Goal: Task Accomplishment & Management: Use online tool/utility

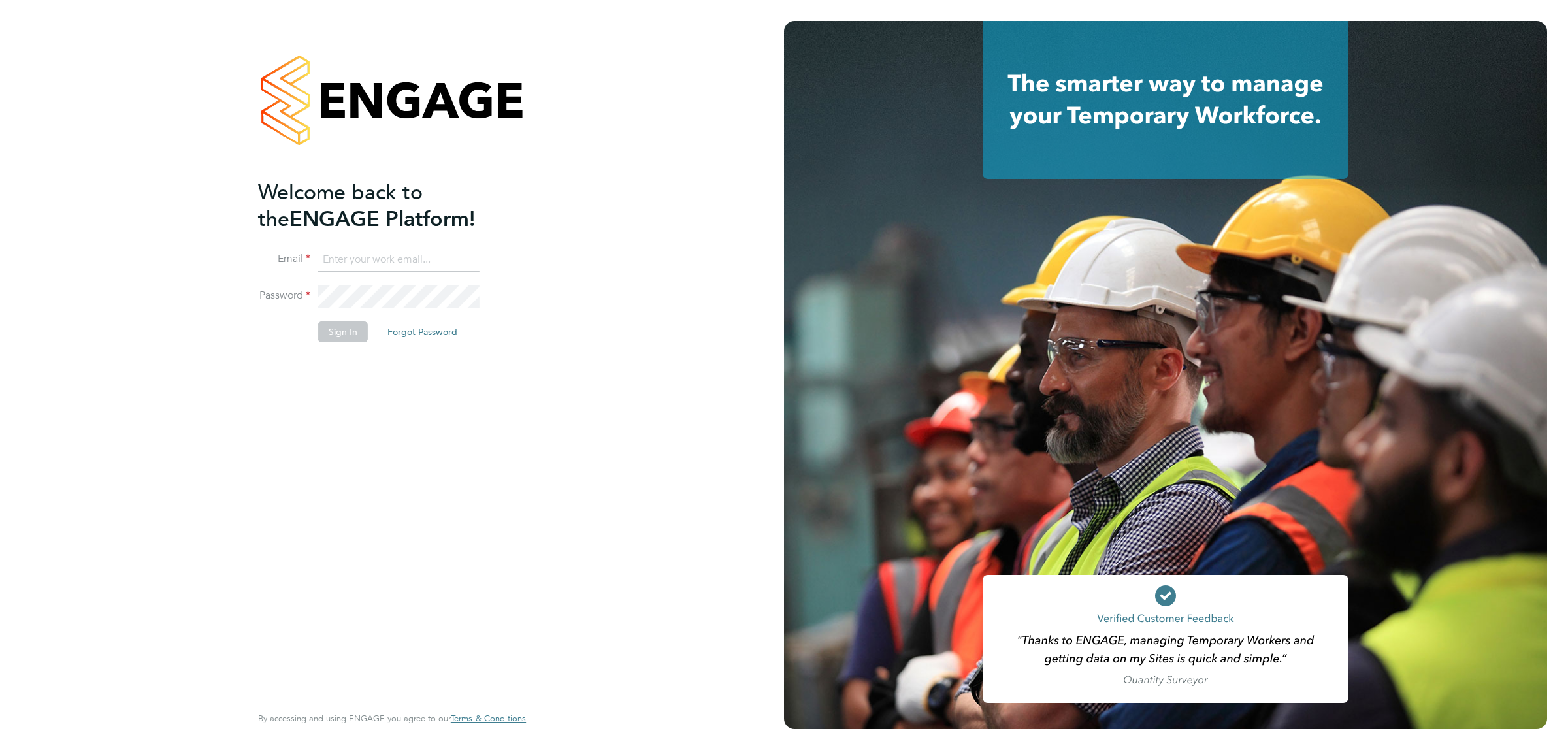
type input "jalaezihe@fr-group.co.uk"
click at [337, 342] on button "Sign In" at bounding box center [342, 332] width 49 height 21
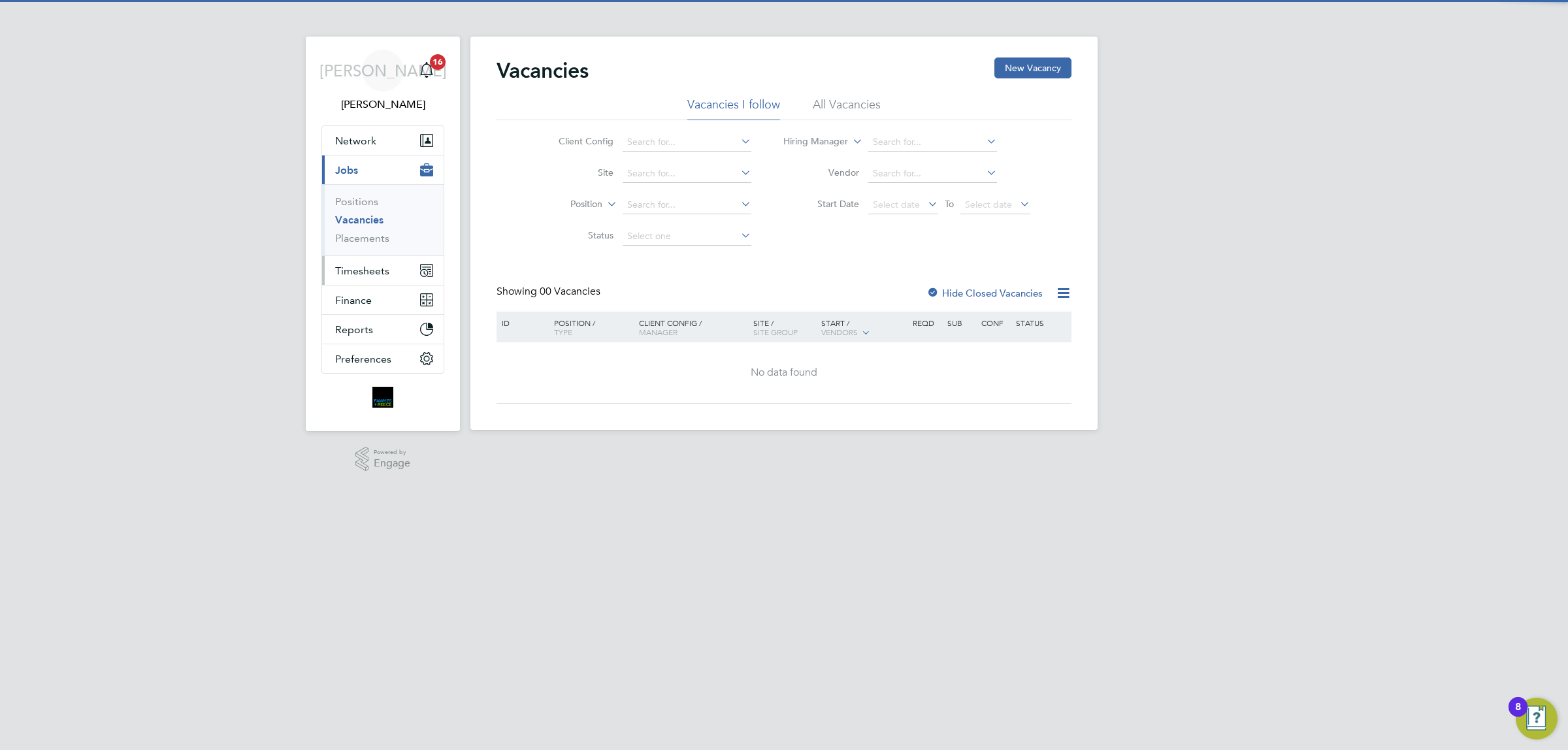
click at [347, 277] on button "Timesheets" at bounding box center [383, 270] width 121 height 29
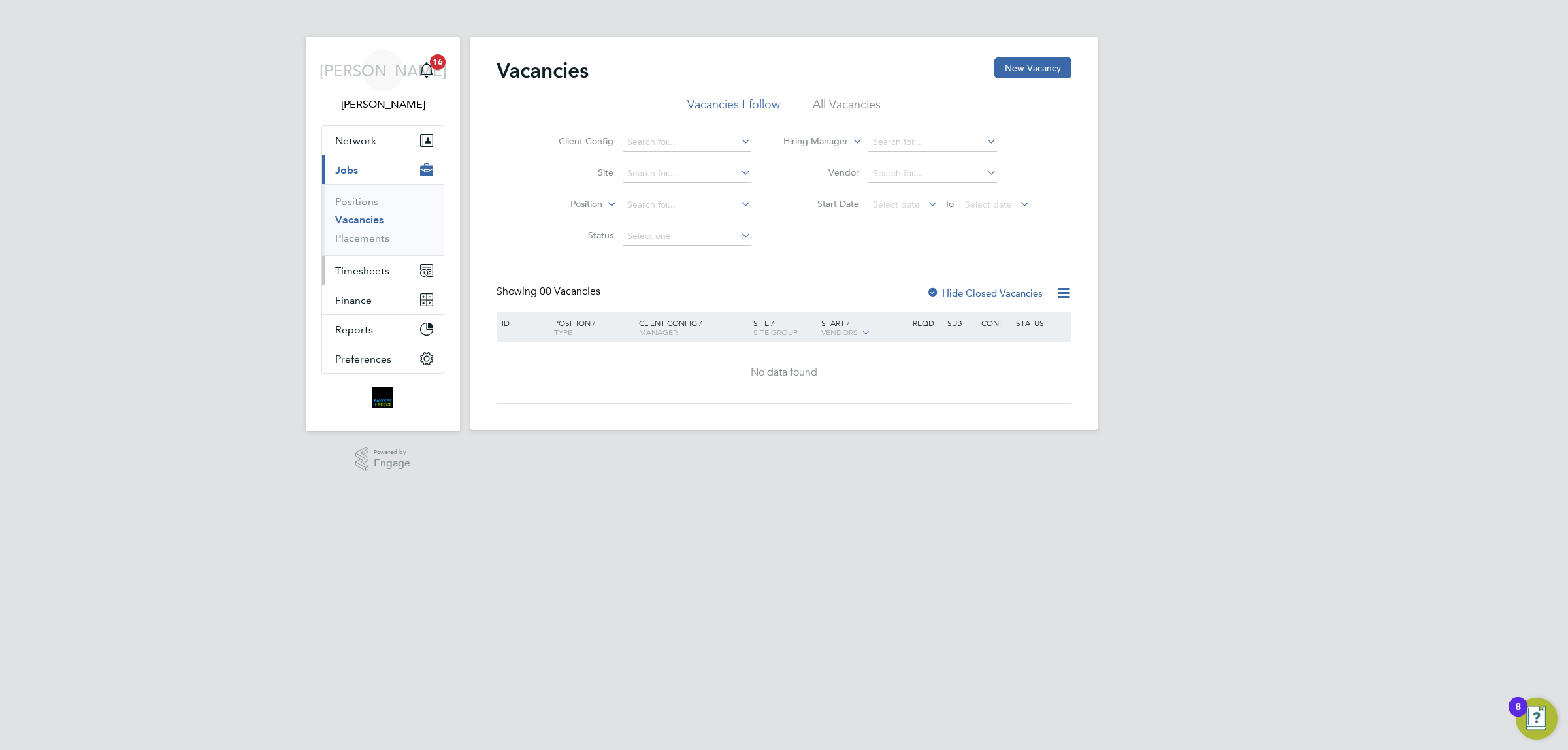
click at [383, 269] on span "Timesheets" at bounding box center [362, 270] width 54 height 12
click at [364, 226] on link "Timesheets" at bounding box center [362, 230] width 54 height 12
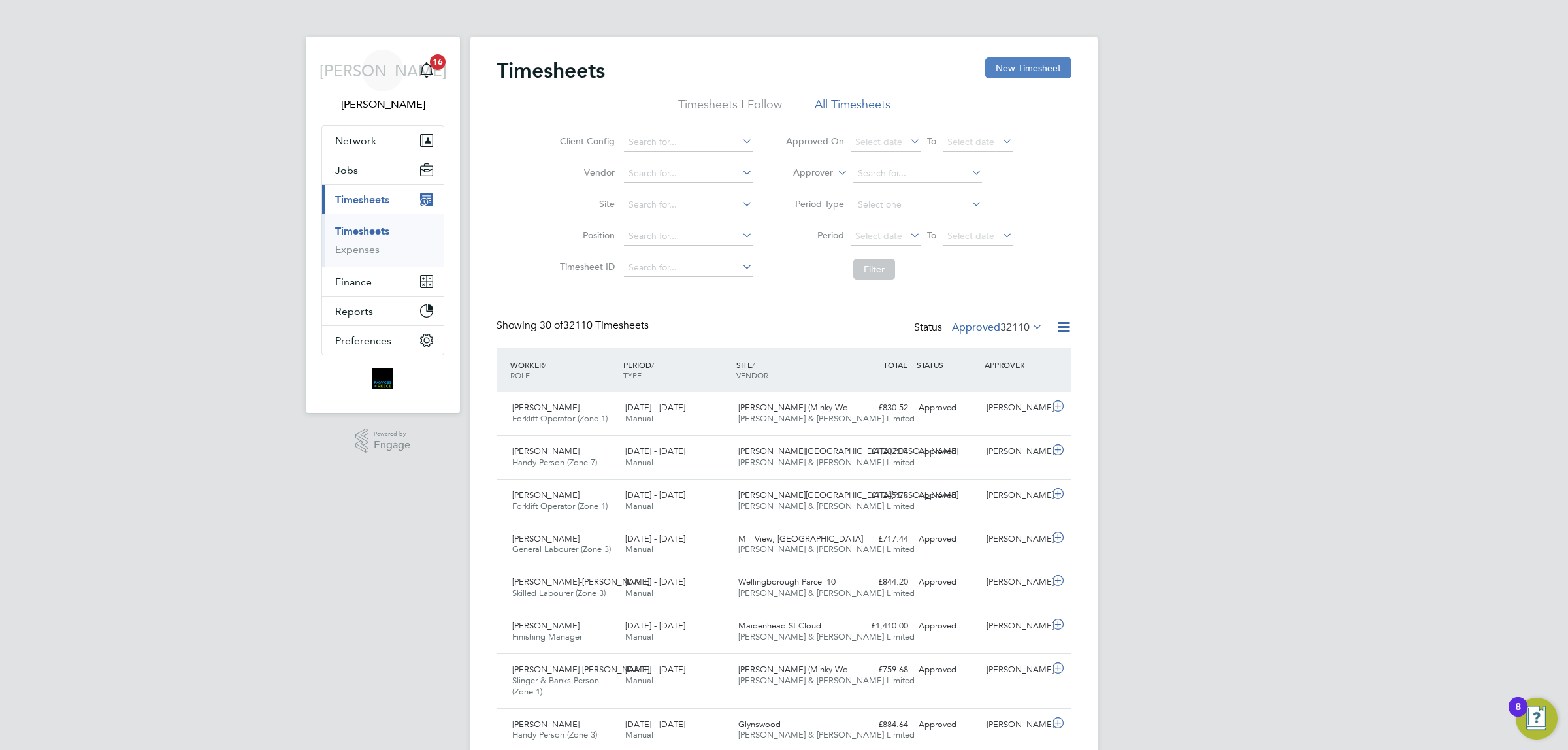
click at [1003, 72] on button "New Timesheet" at bounding box center [1028, 67] width 86 height 21
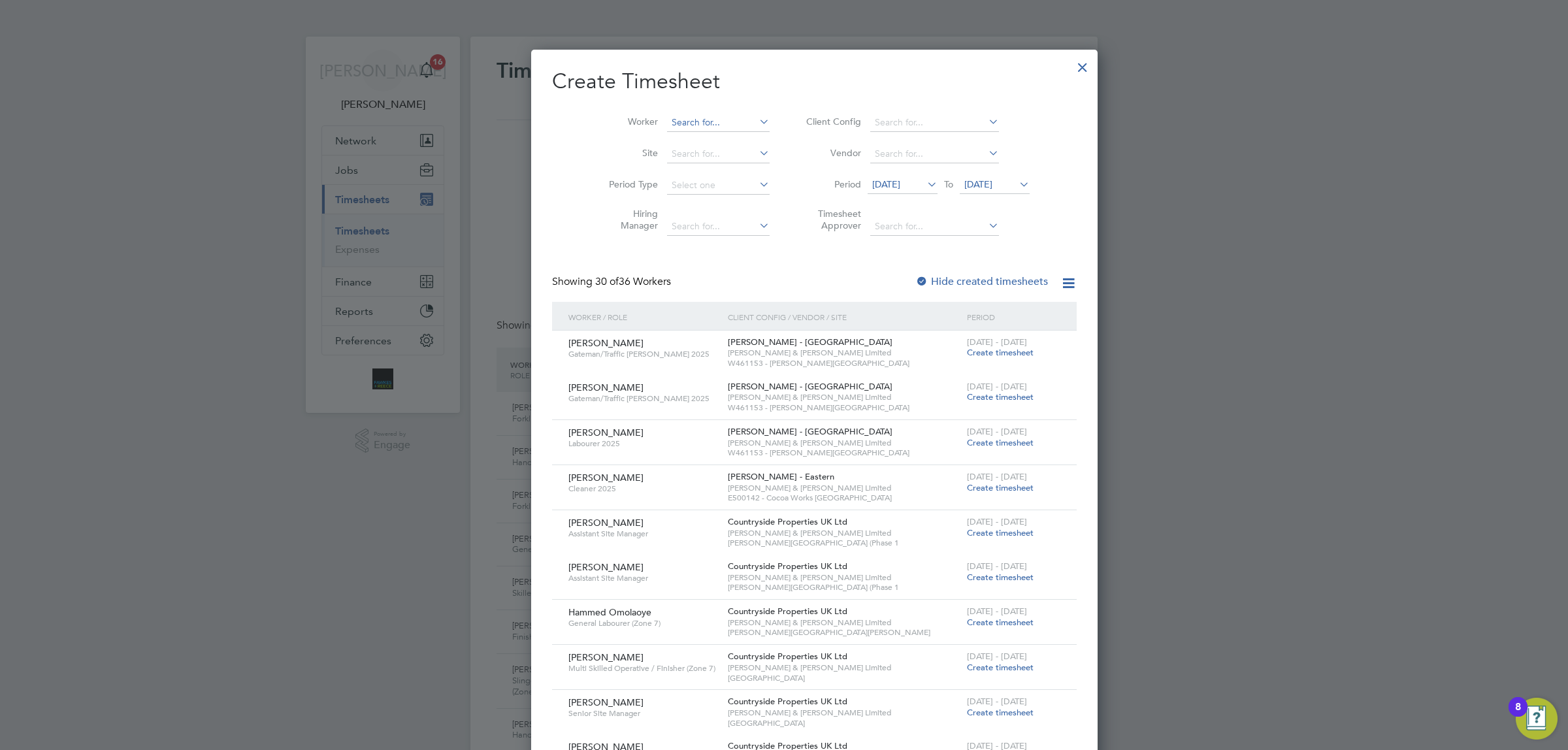
click at [667, 122] on input at bounding box center [718, 123] width 102 height 19
click at [718, 180] on li "[PERSON_NAME]" at bounding box center [695, 175] width 120 height 18
type input "[PERSON_NAME]"
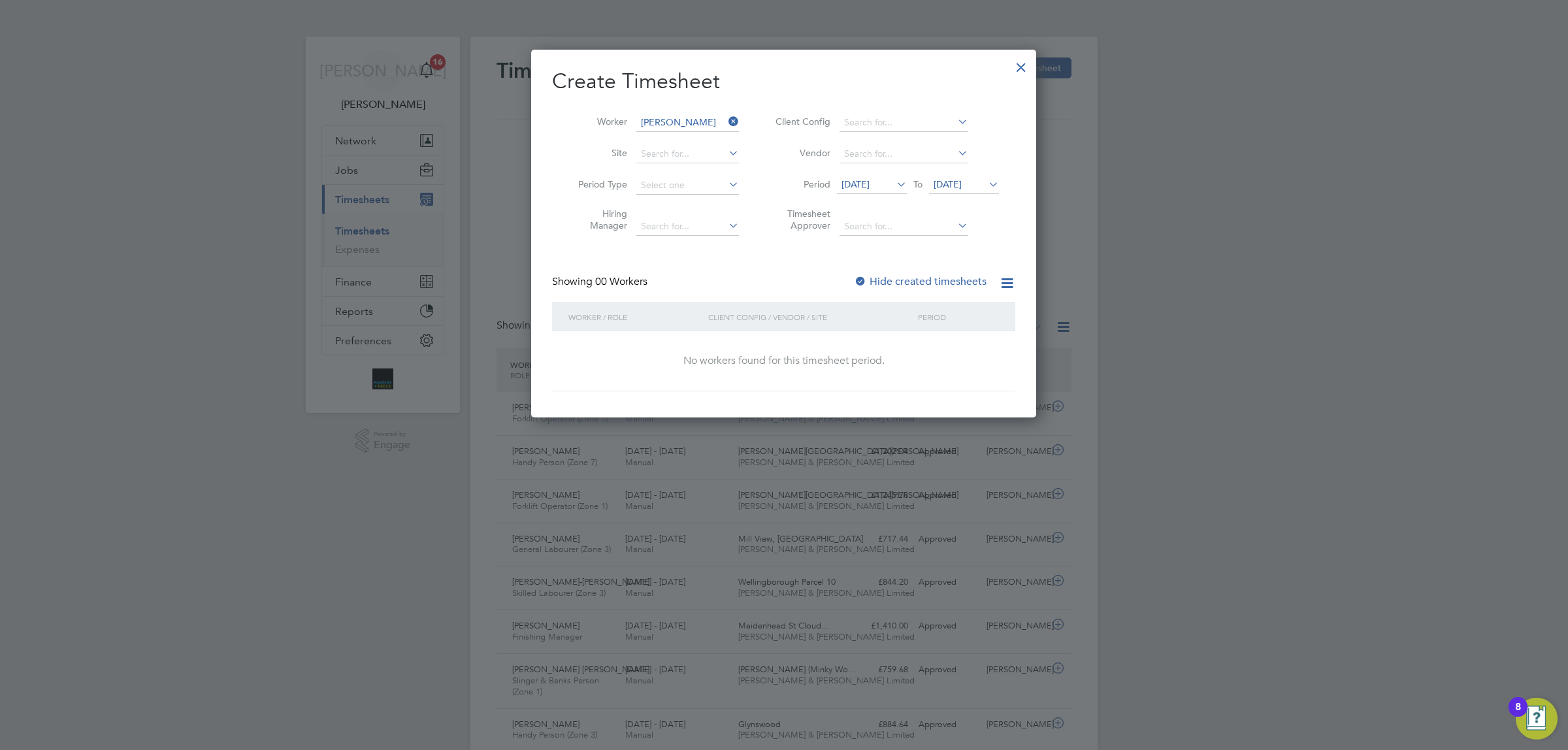
click at [865, 279] on div at bounding box center [860, 282] width 13 height 13
click at [986, 178] on icon at bounding box center [986, 184] width 0 height 19
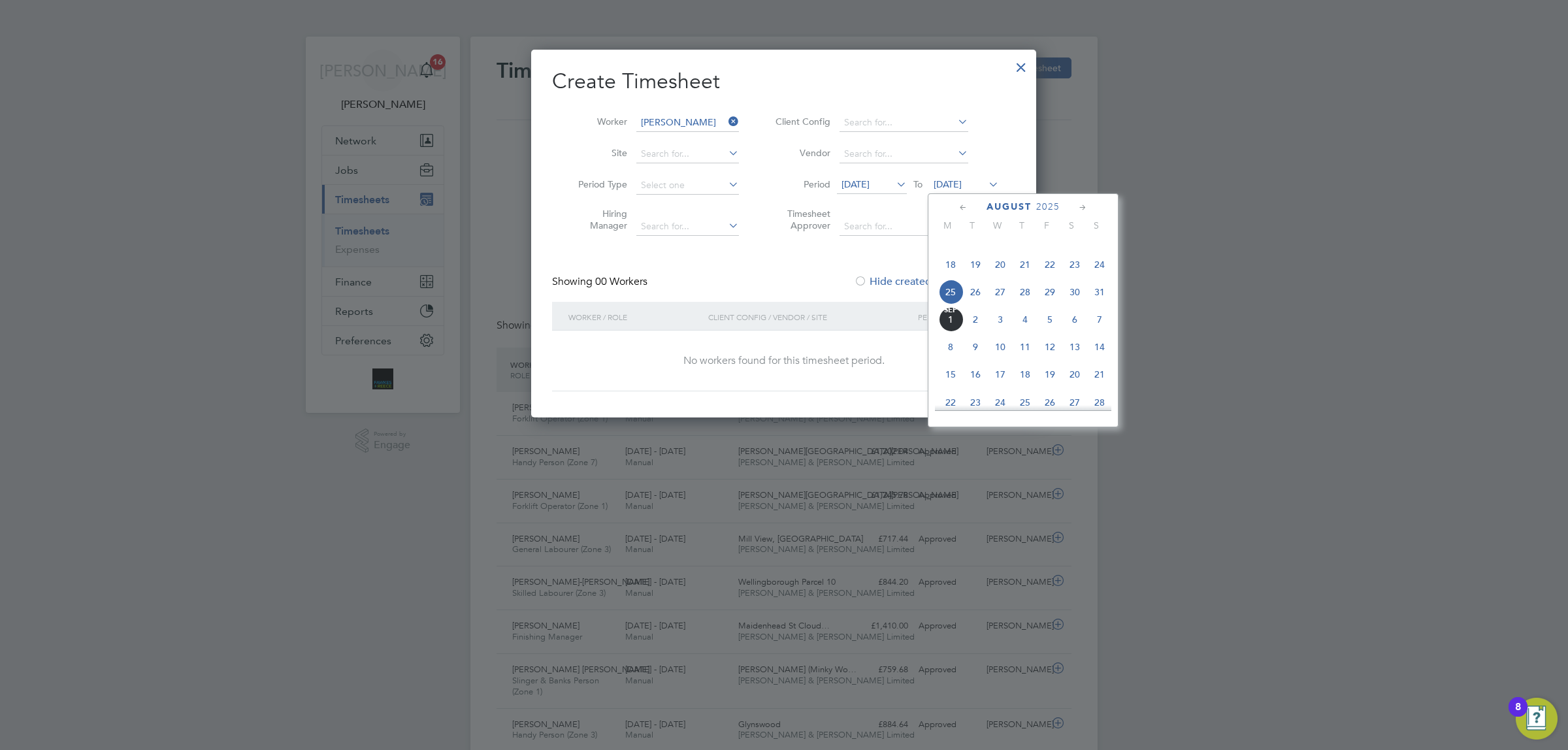
click at [1101, 277] on span "24" at bounding box center [1099, 265] width 25 height 25
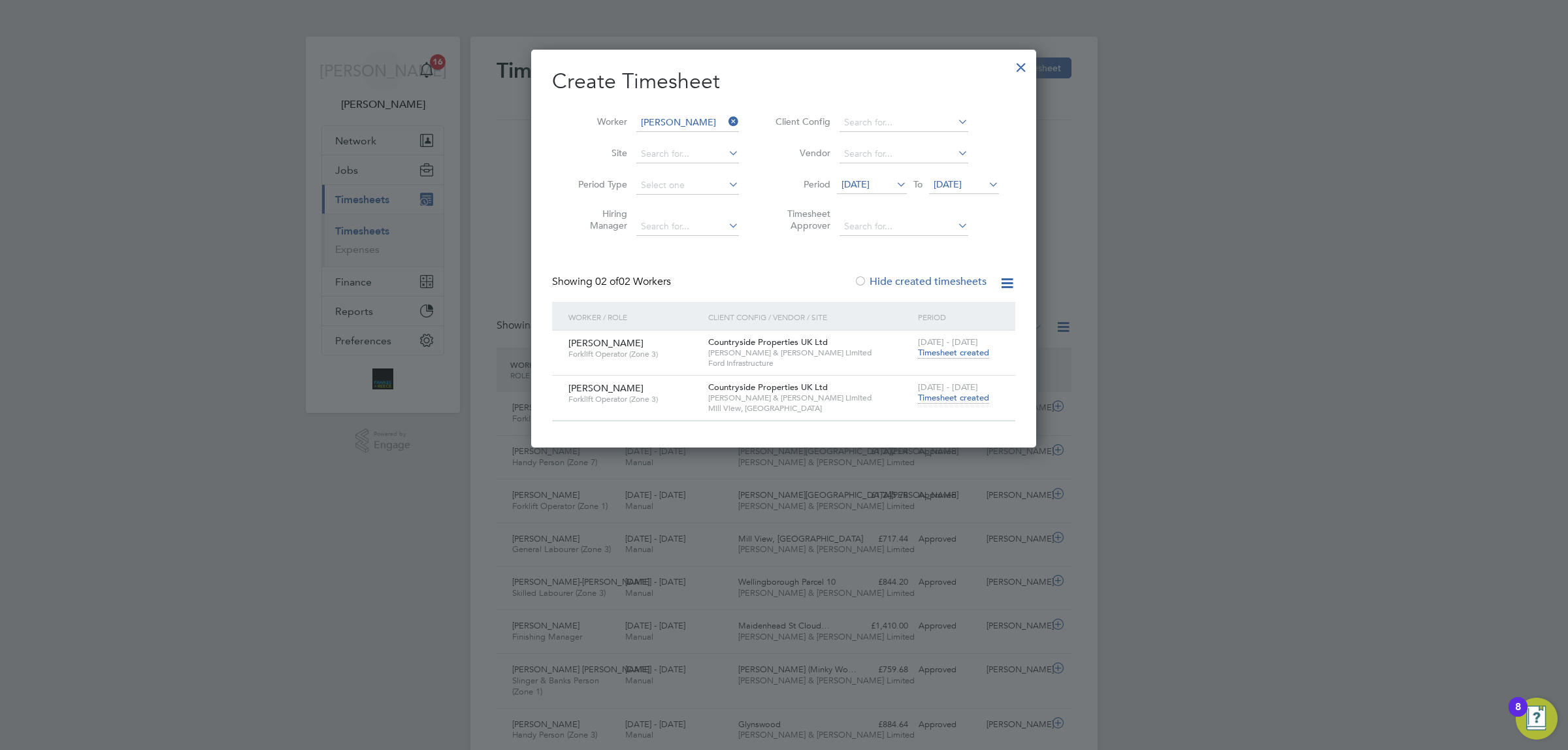
click at [949, 400] on span "Timesheet created" at bounding box center [953, 398] width 71 height 11
